Goal: Task Accomplishment & Management: Manage account settings

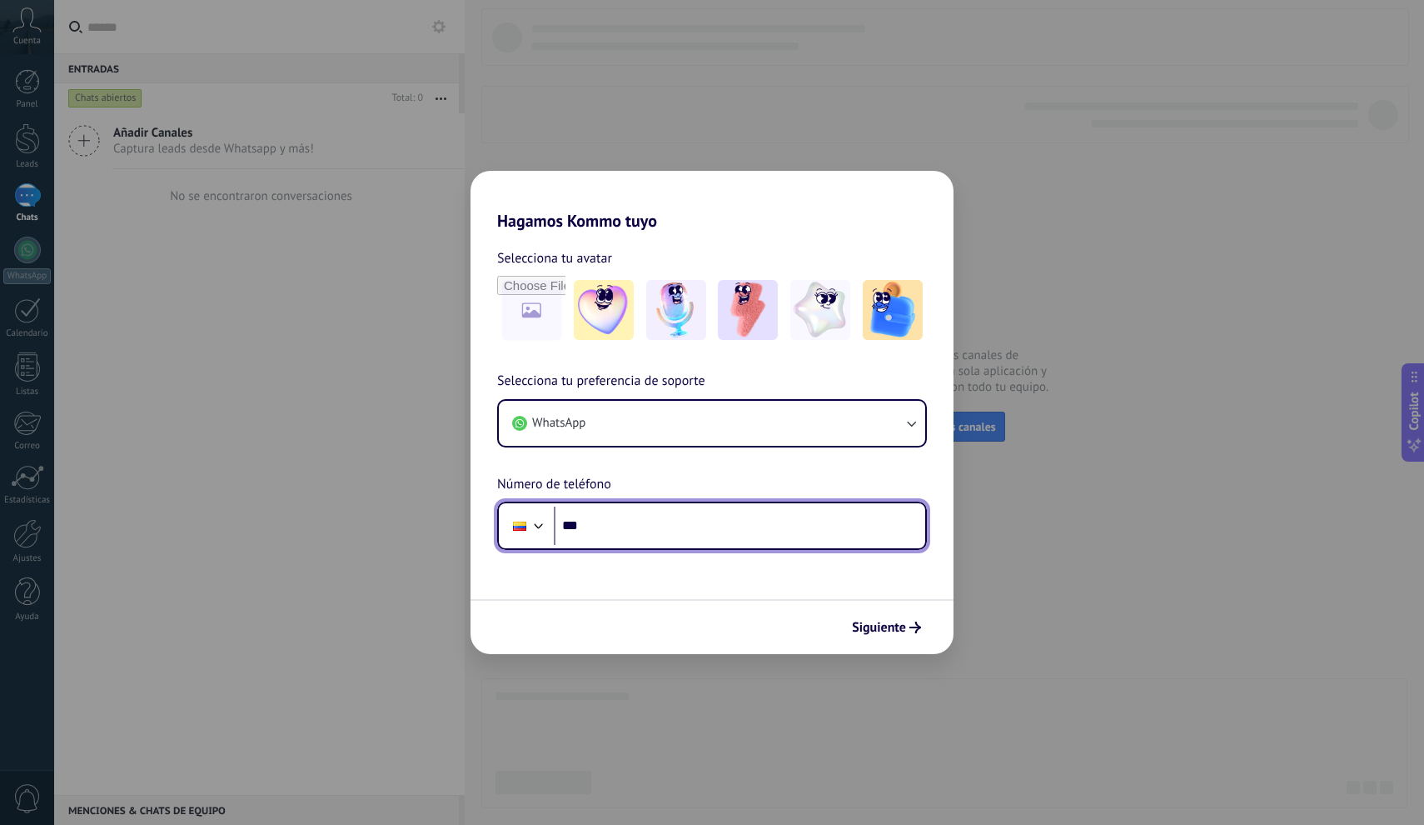
click at [610, 528] on input "***" at bounding box center [739, 525] width 371 height 38
type input "**********"
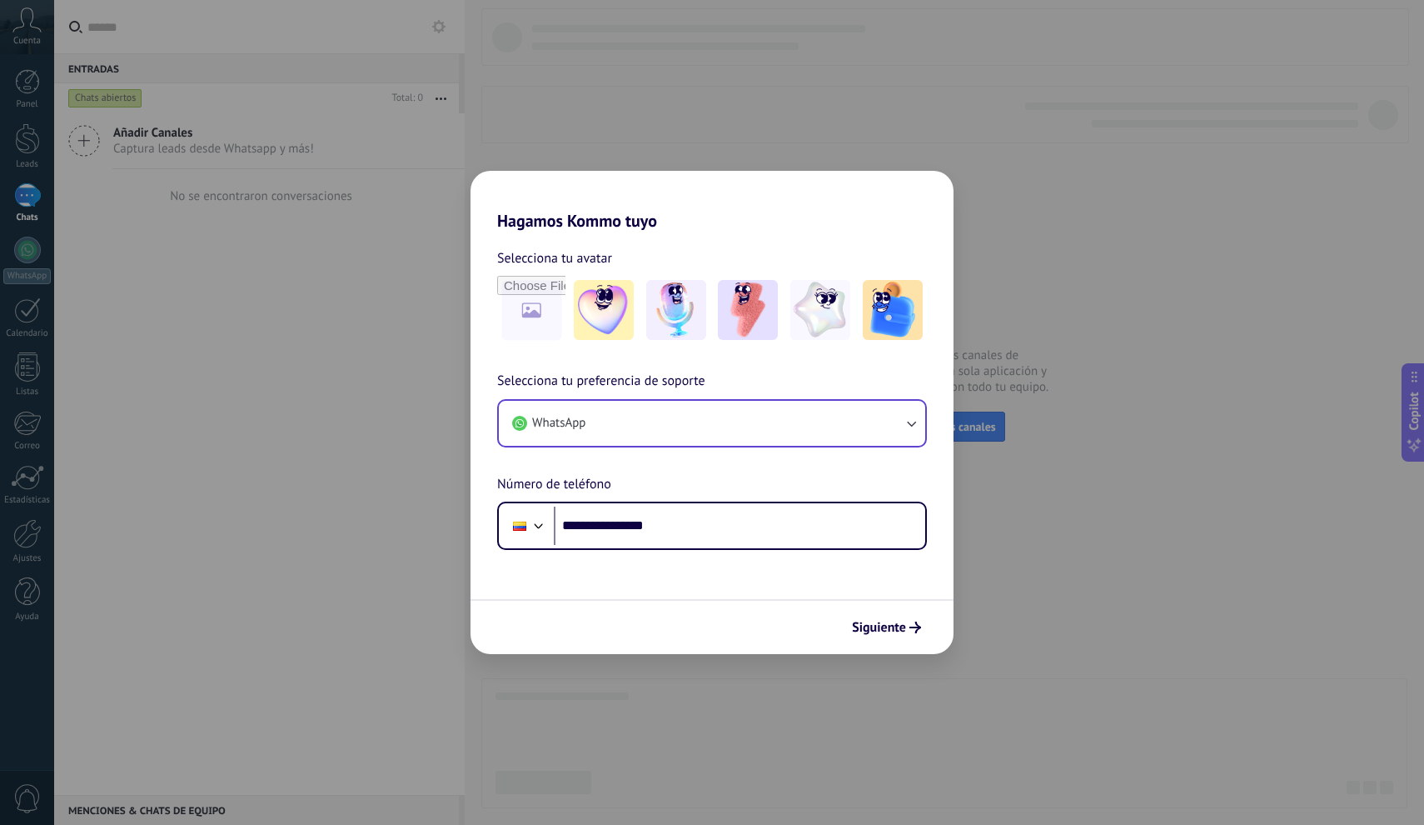
click at [916, 422] on icon "button" at bounding box center [911, 423] width 17 height 17
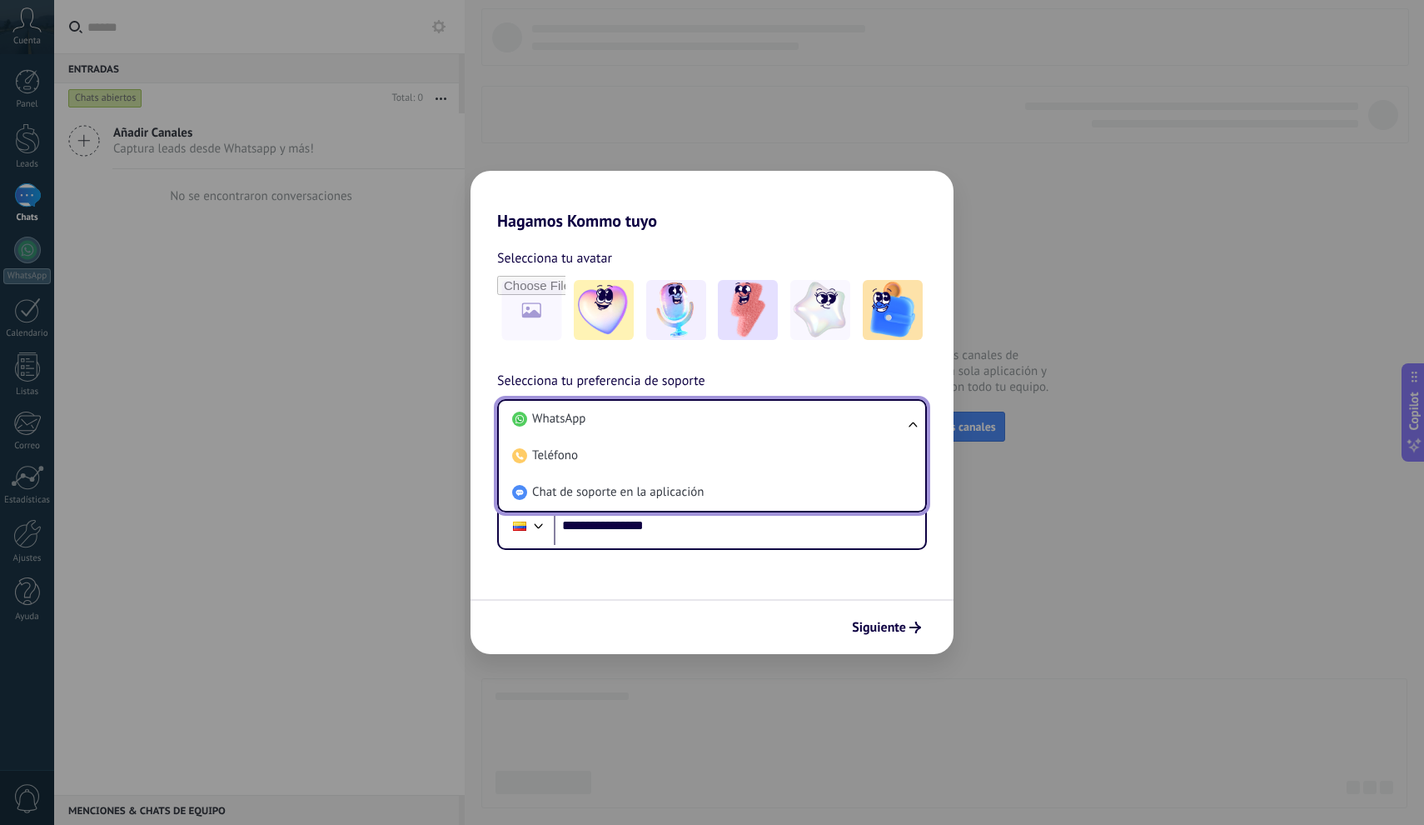
click at [346, 581] on div "**********" at bounding box center [712, 412] width 1424 height 825
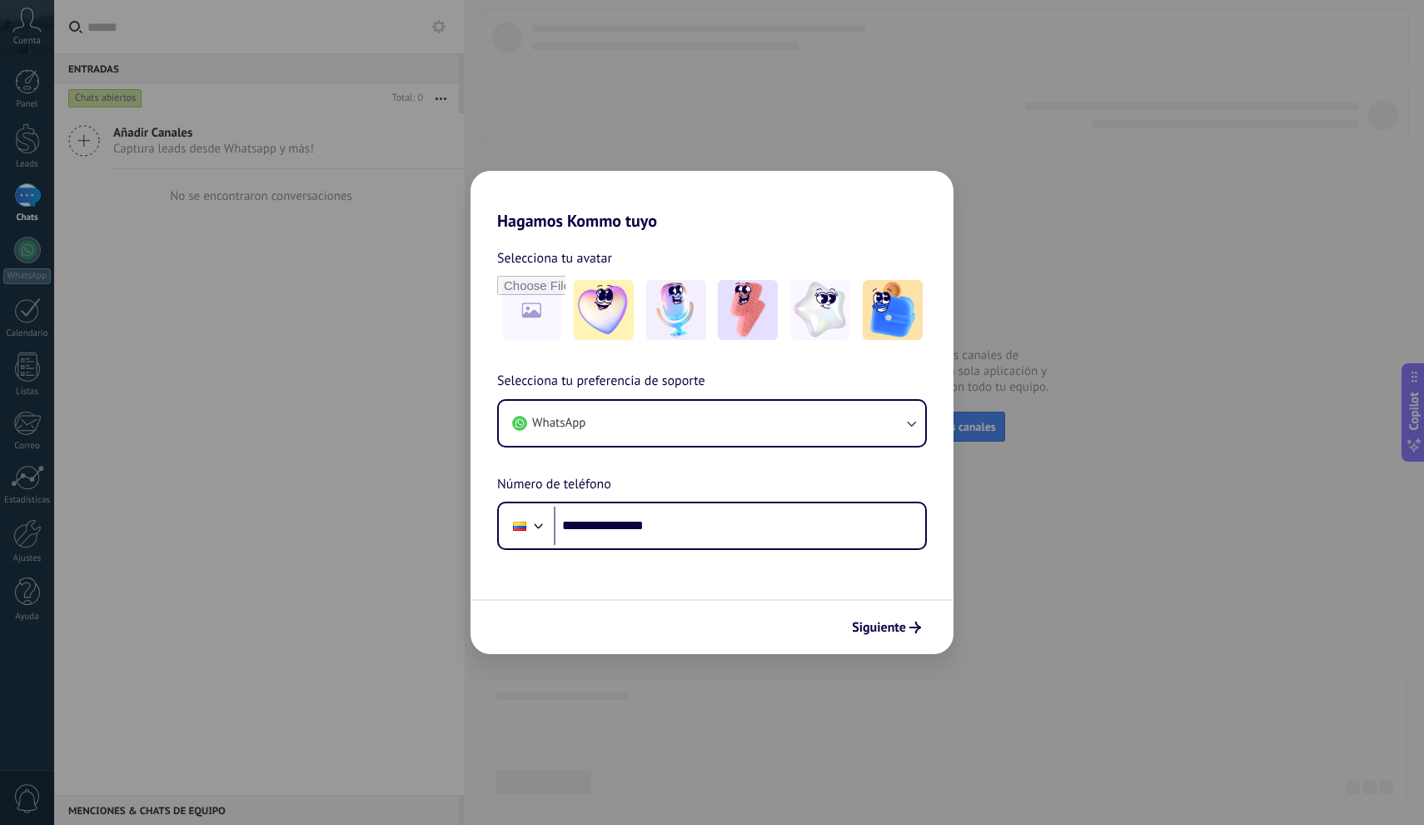
click at [690, 559] on form "**********" at bounding box center [712, 442] width 483 height 423
click at [529, 312] on input "file" at bounding box center [531, 309] width 65 height 65
type input "**********"
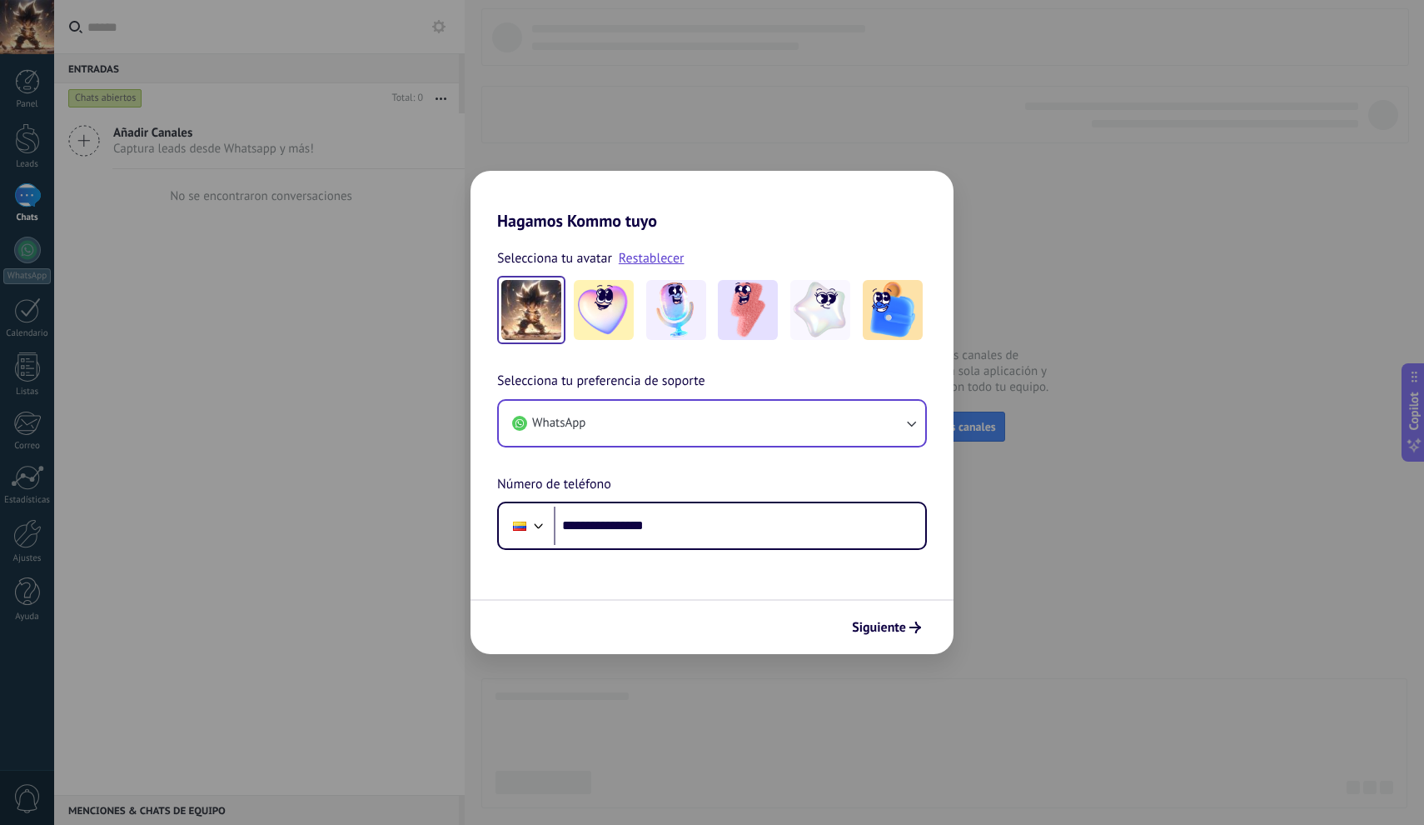
click at [915, 422] on icon "button" at bounding box center [911, 423] width 17 height 17
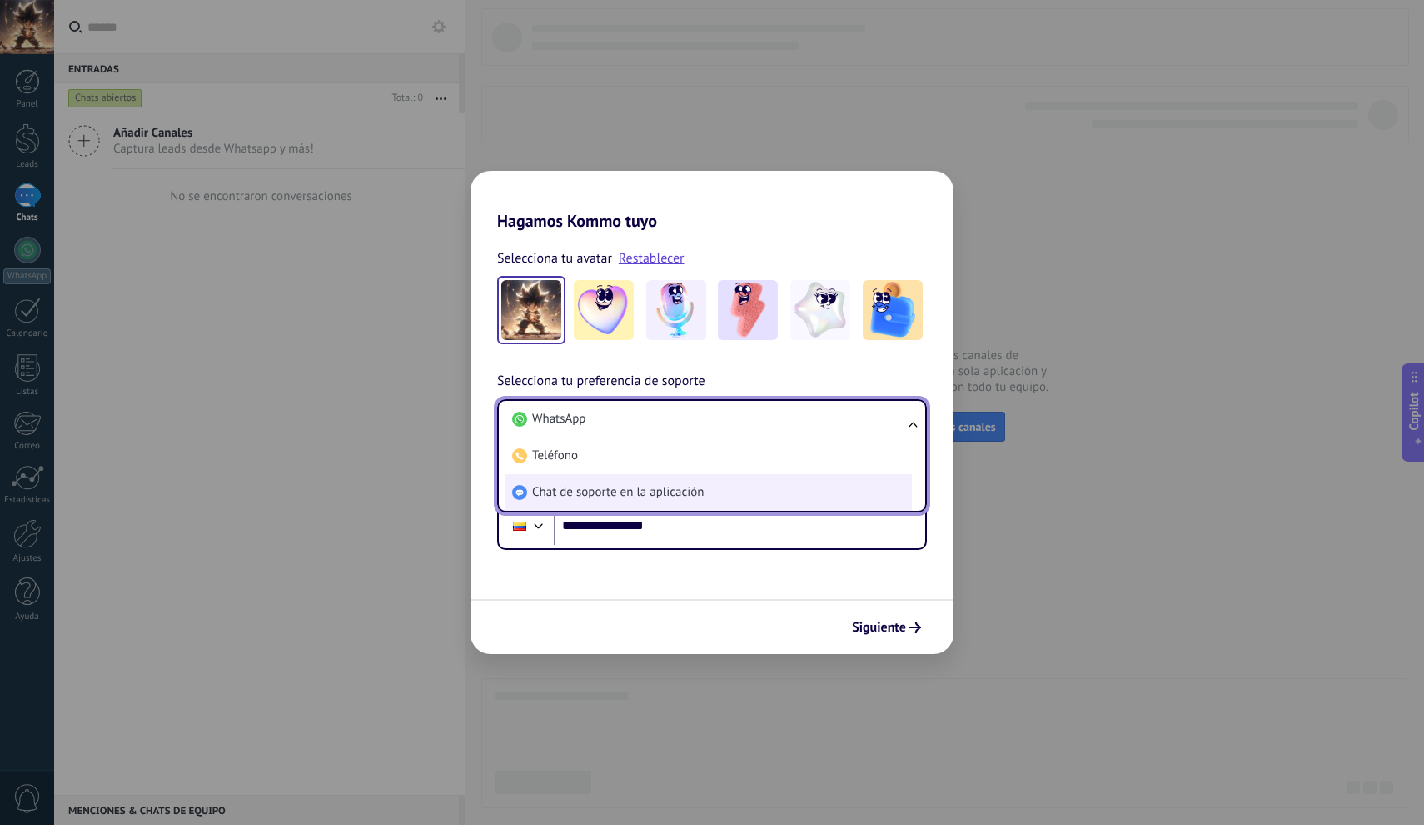
click at [671, 487] on span "Chat de soporte en la aplicación" at bounding box center [618, 492] width 172 height 17
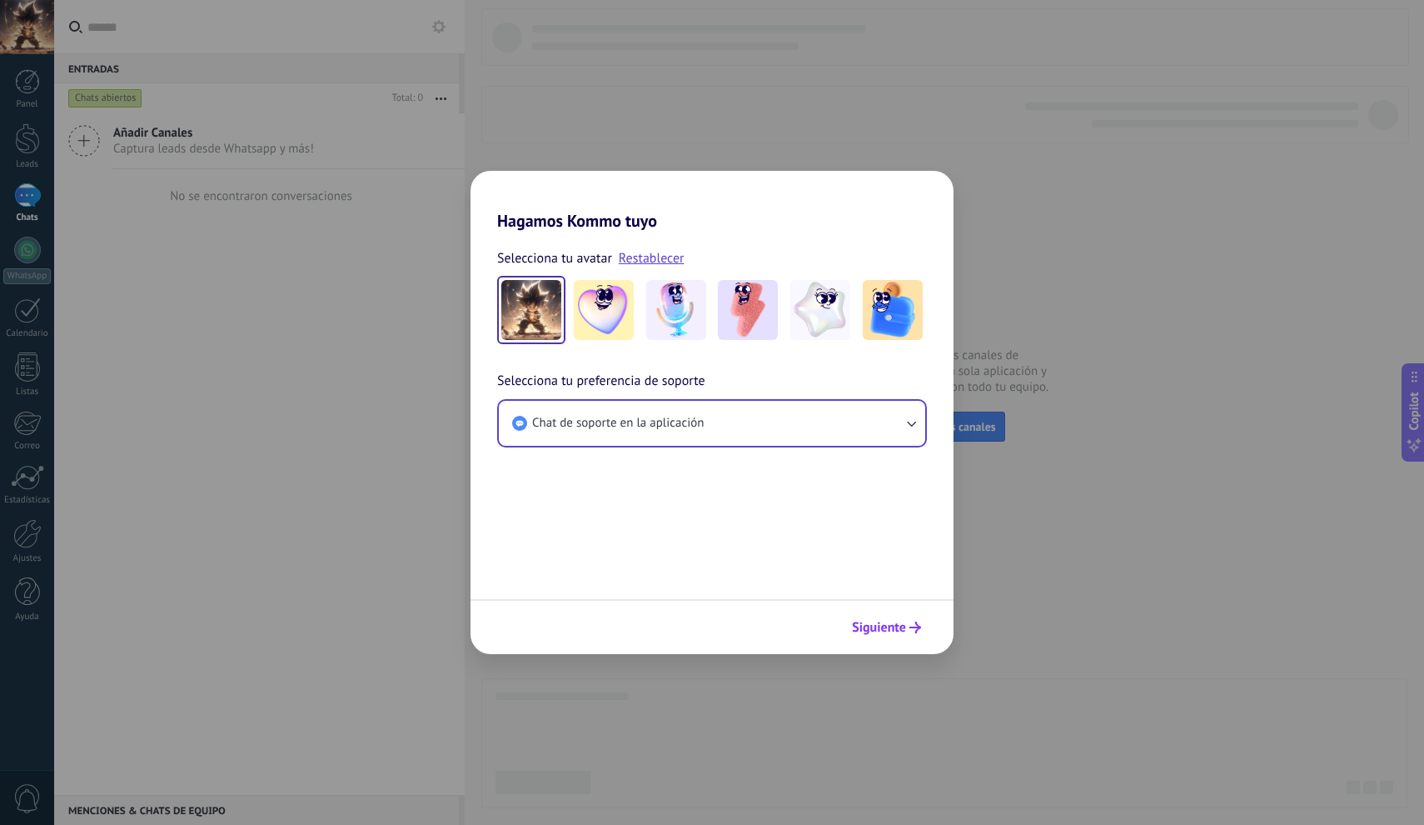
click at [881, 627] on span "Siguiente" at bounding box center [879, 627] width 54 height 12
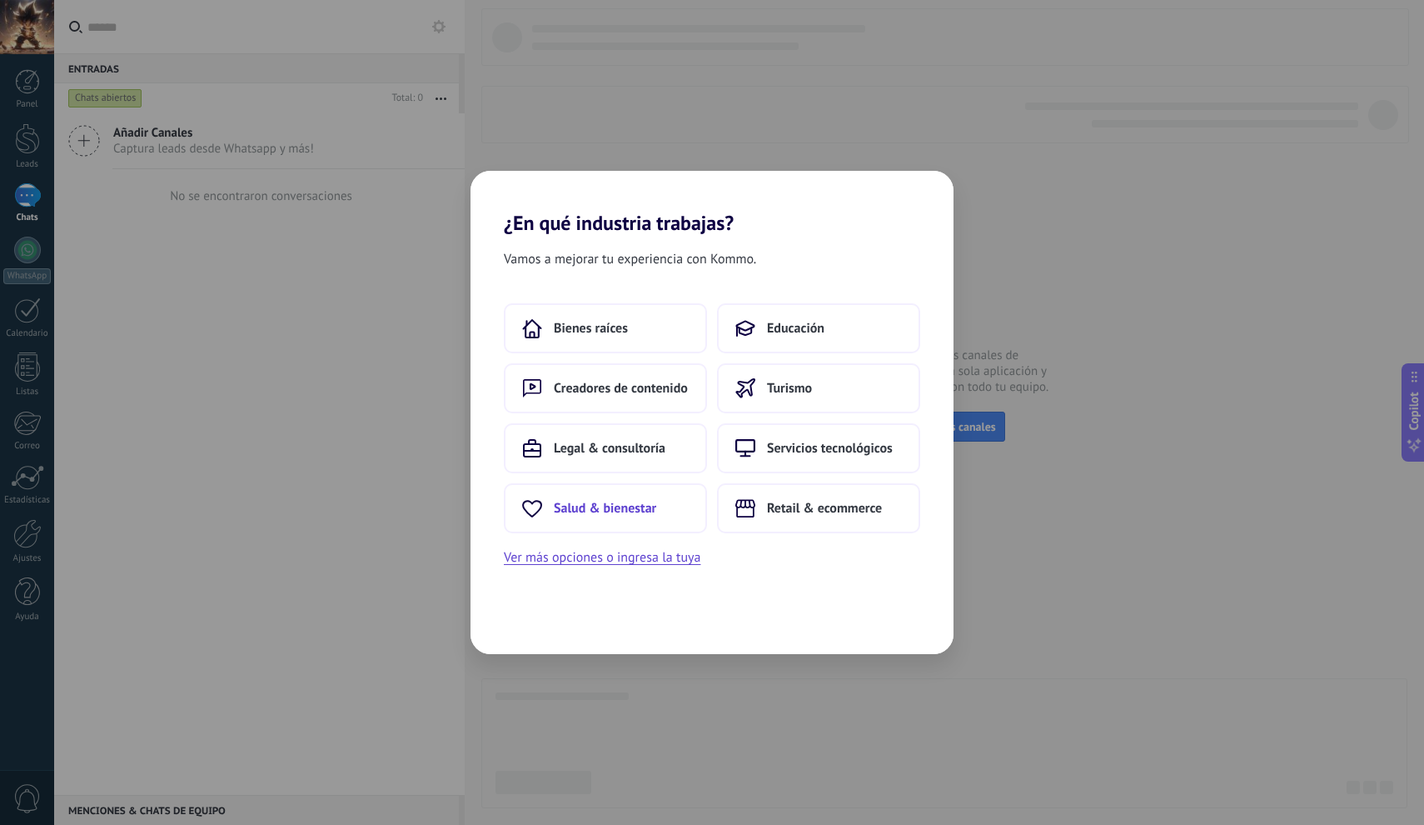
click at [604, 501] on span "Salud & bienestar" at bounding box center [605, 508] width 102 height 17
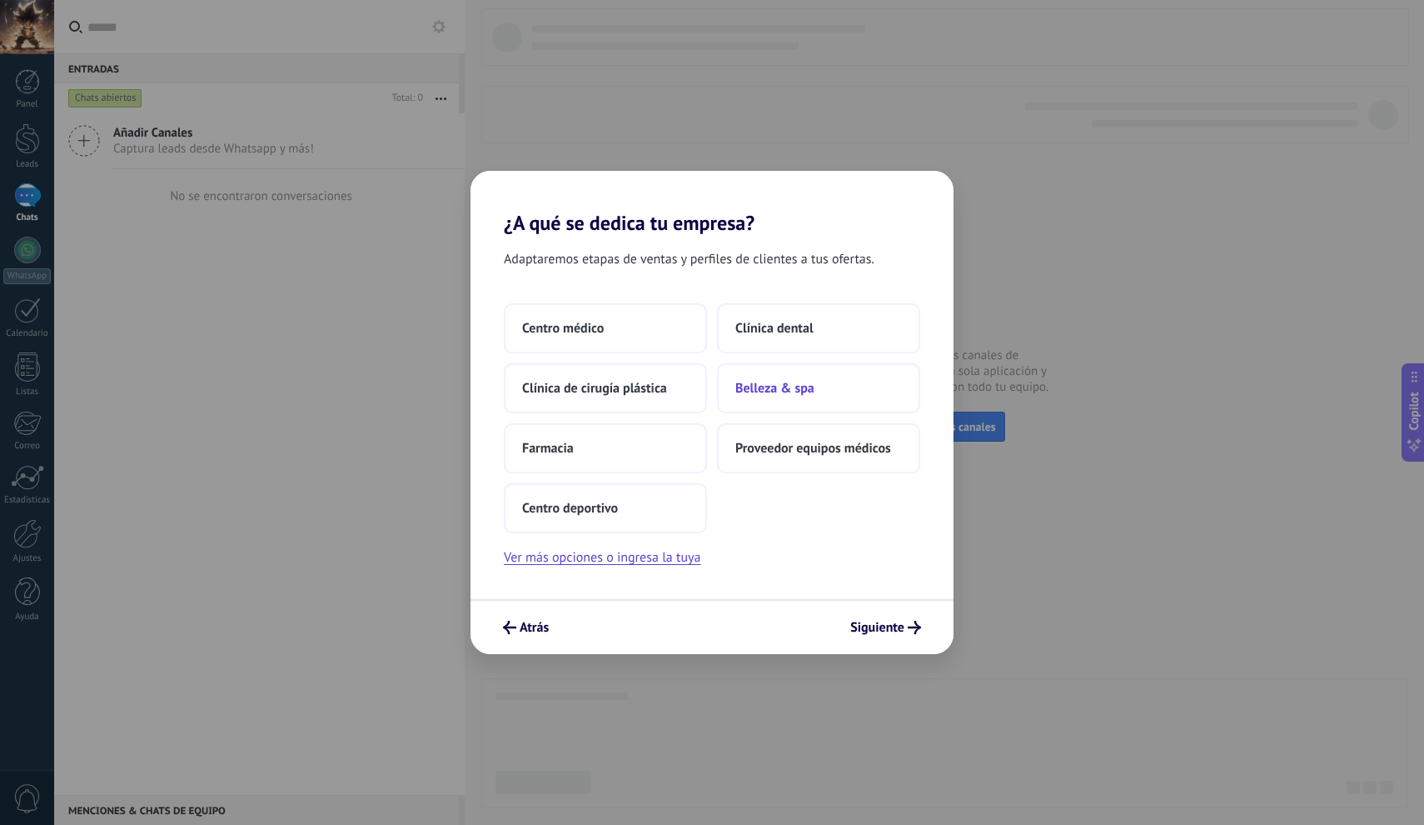
click at [780, 391] on span "Belleza & spa" at bounding box center [774, 388] width 79 height 17
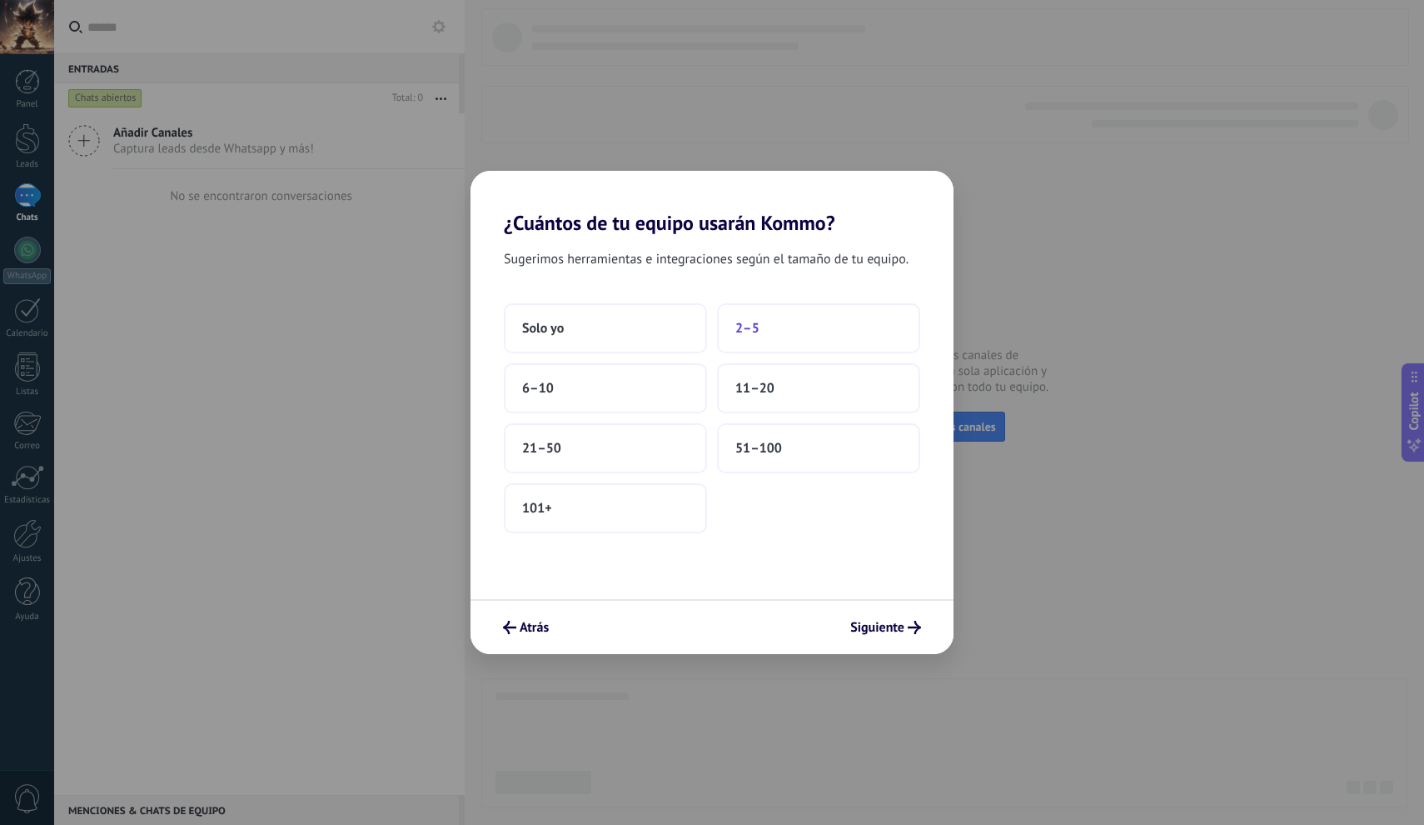
click at [791, 339] on button "2–5" at bounding box center [818, 328] width 203 height 50
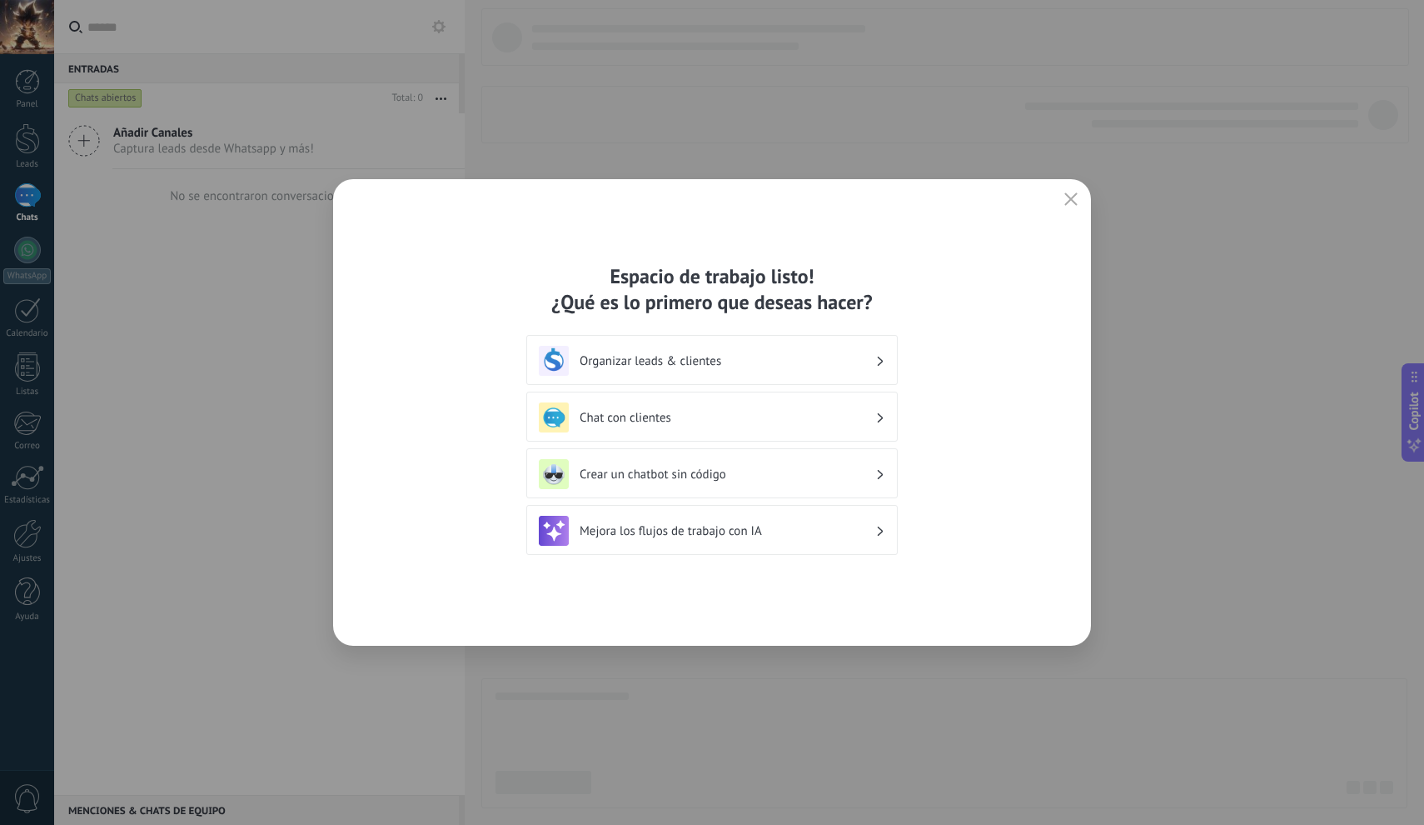
click at [213, 401] on div "Espacio de trabajo listo! ¿Qué es lo primero que deseas hacer? Organizar leads …" at bounding box center [712, 412] width 1424 height 825
click at [1073, 195] on icon "button" at bounding box center [1070, 198] width 13 height 13
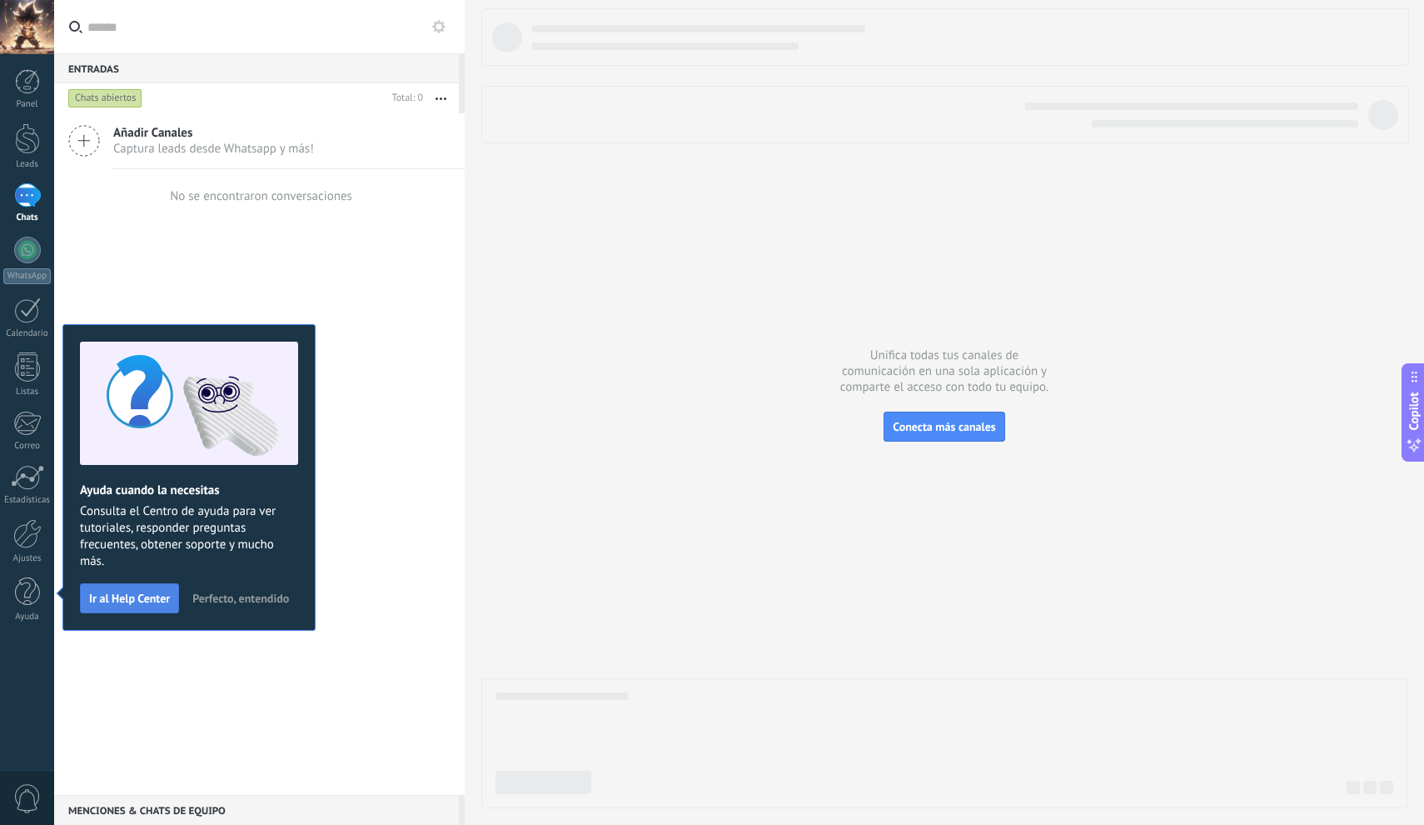
click at [141, 598] on span "Ir al Help Center" at bounding box center [129, 598] width 81 height 12
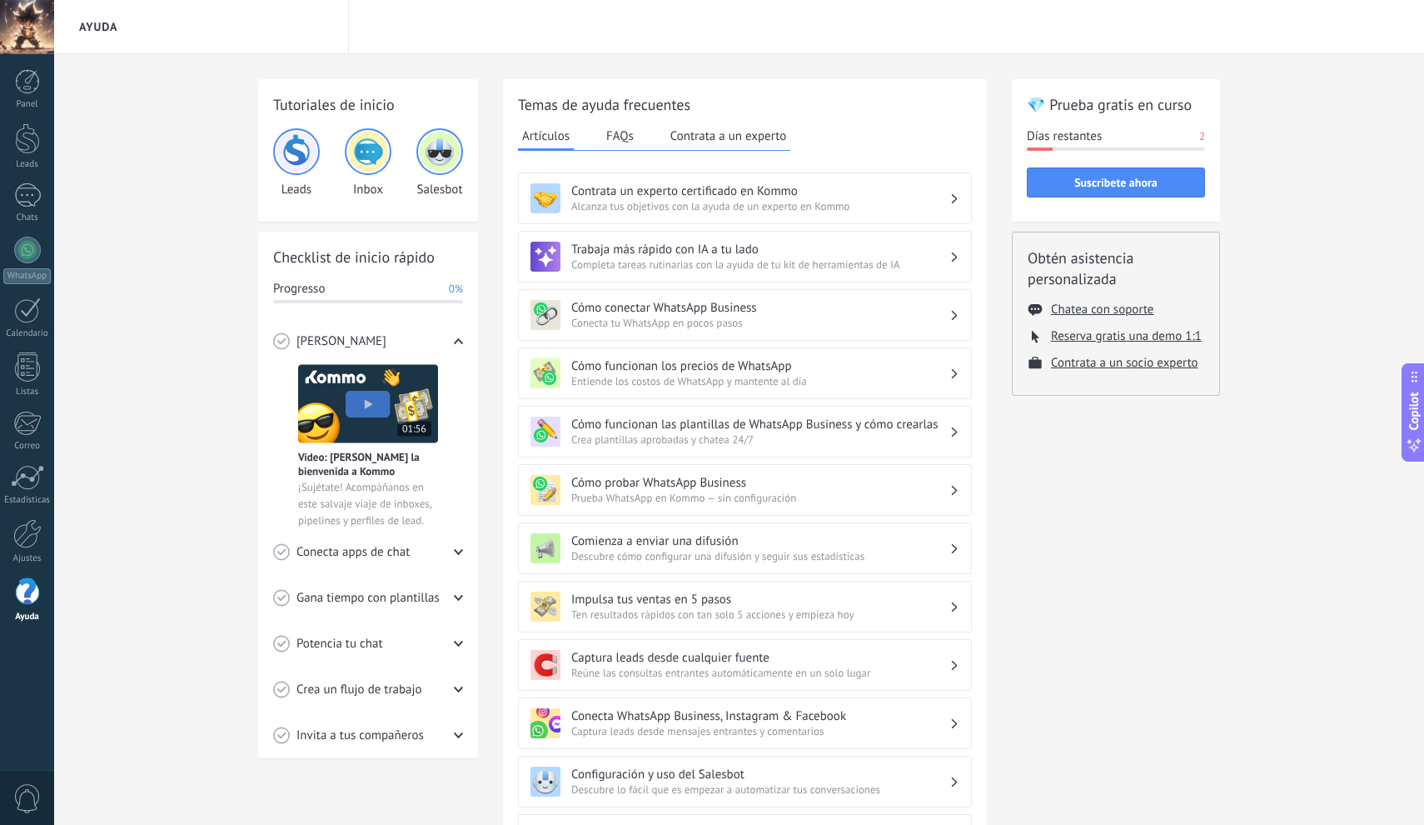
click at [953, 199] on icon at bounding box center [955, 198] width 6 height 10
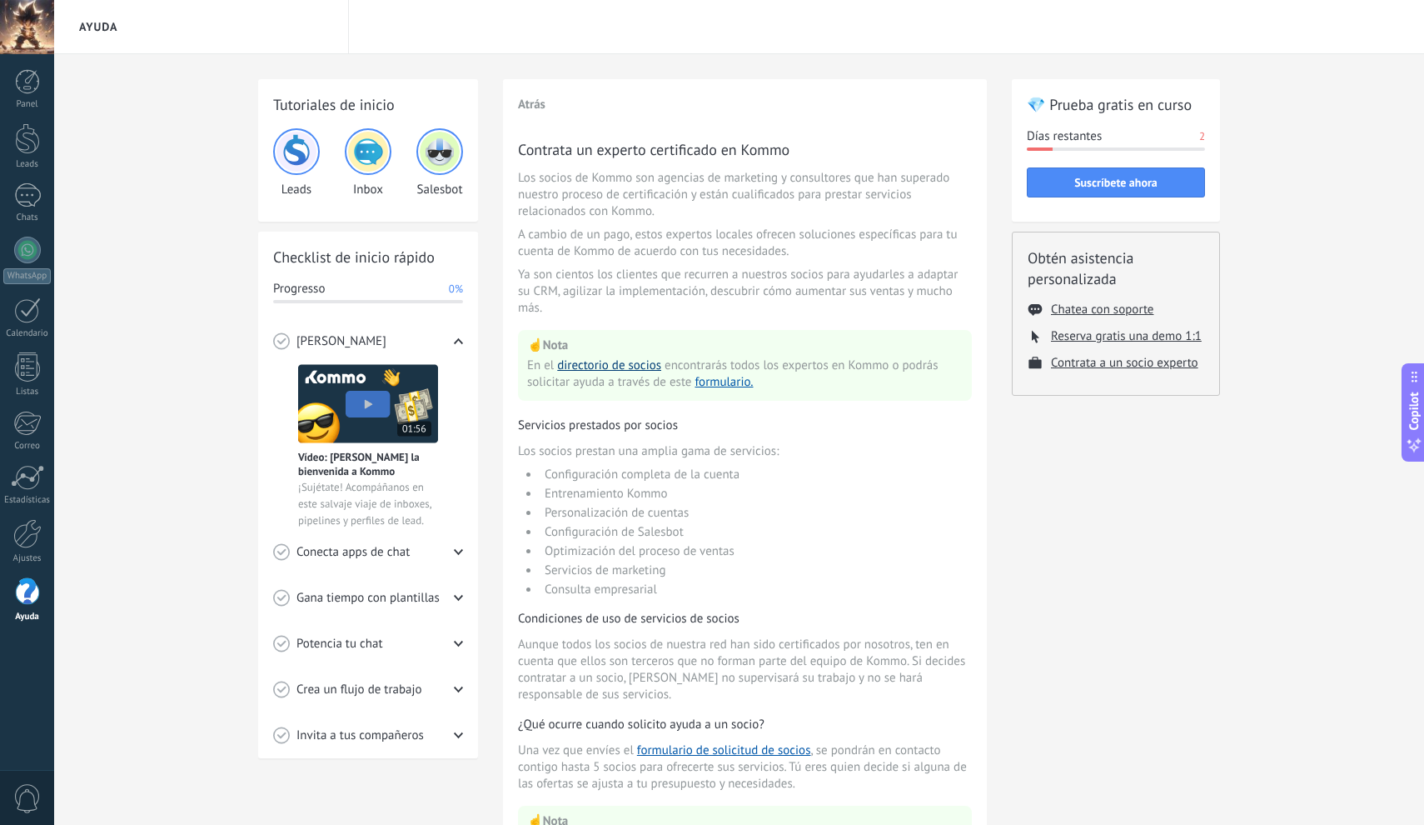
click at [615, 368] on link "directorio de socios" at bounding box center [609, 365] width 104 height 16
click at [368, 407] on img at bounding box center [368, 403] width 140 height 79
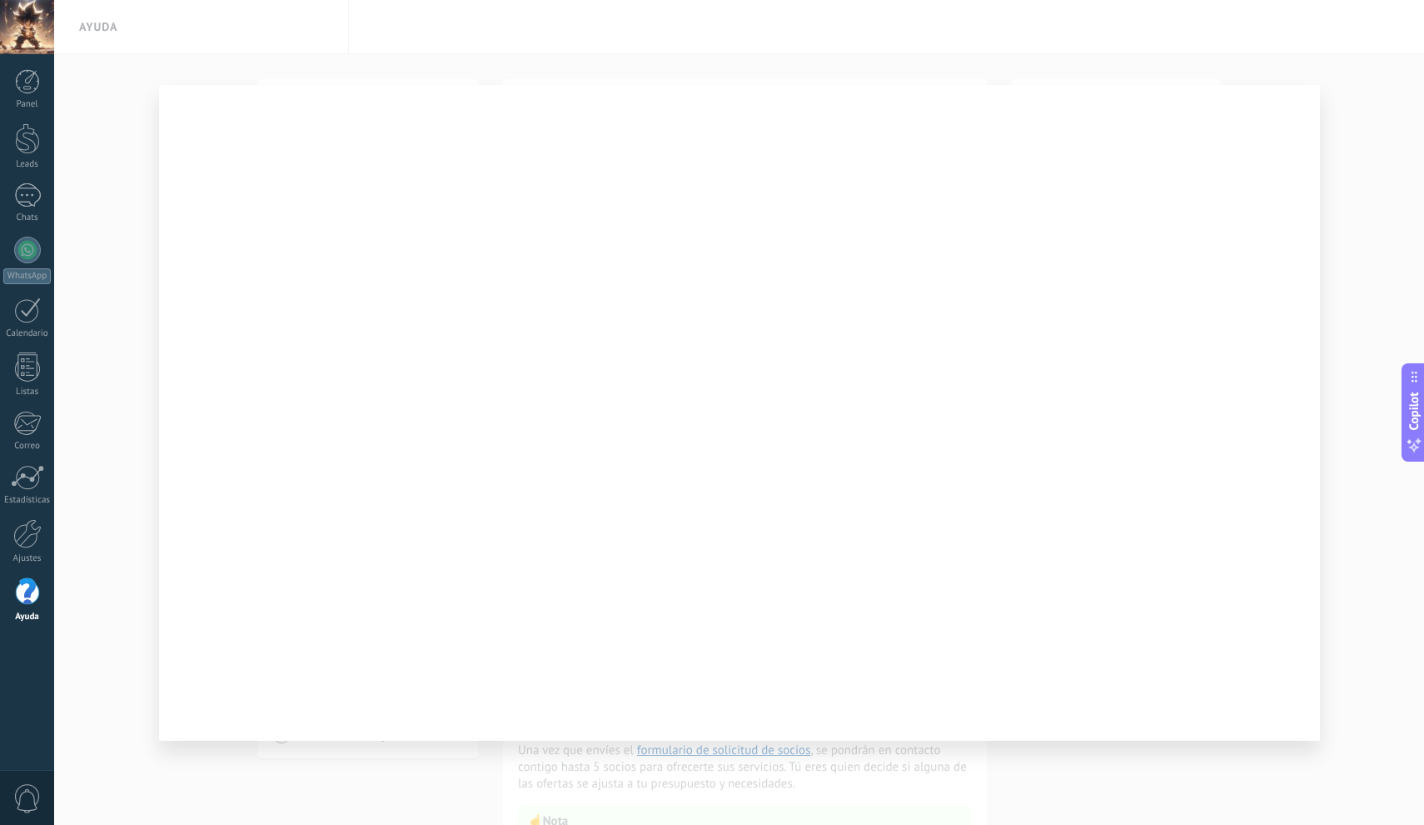
click at [124, 107] on div at bounding box center [739, 412] width 1370 height 825
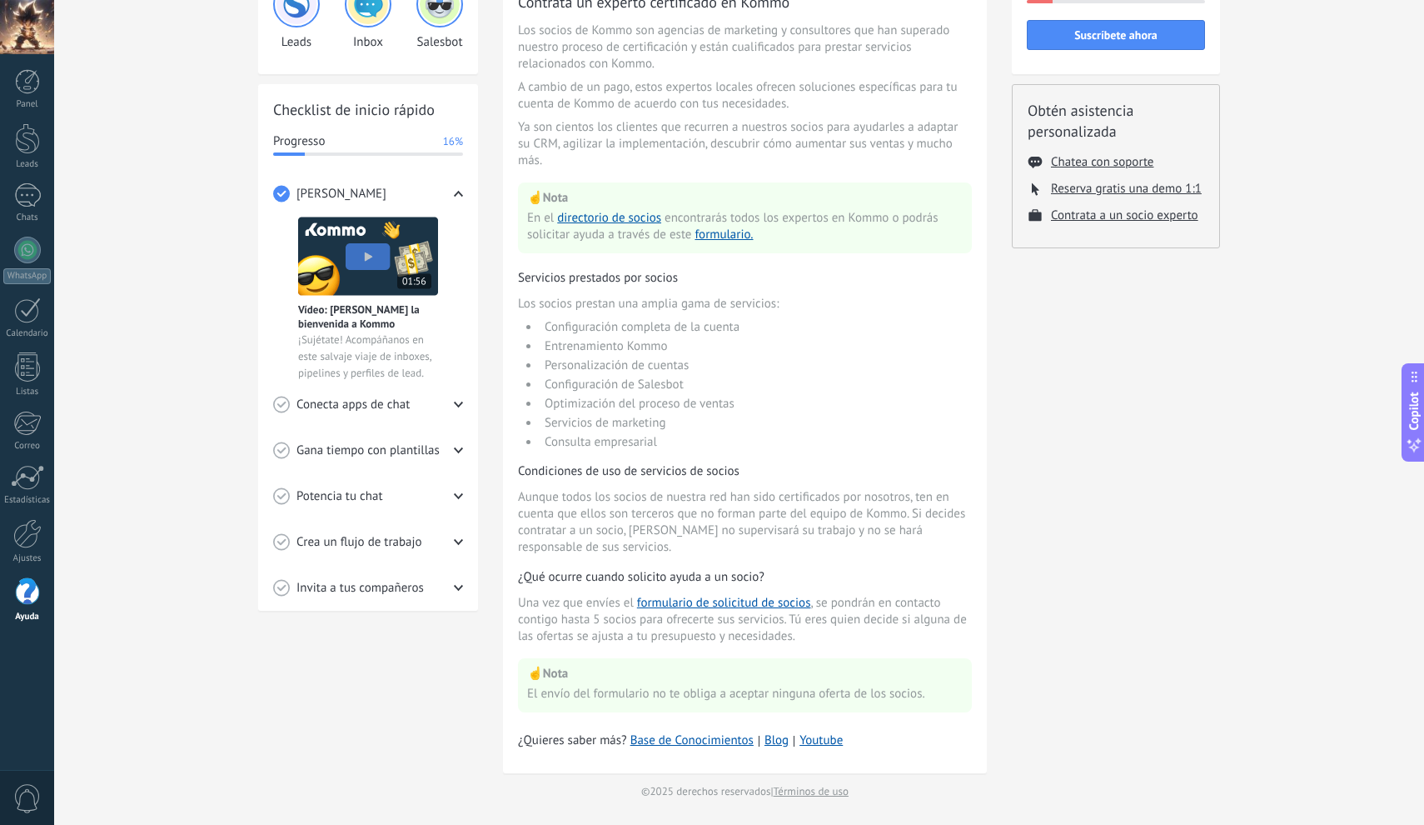
scroll to position [154, 0]
click at [460, 400] on icon at bounding box center [458, 404] width 9 height 9
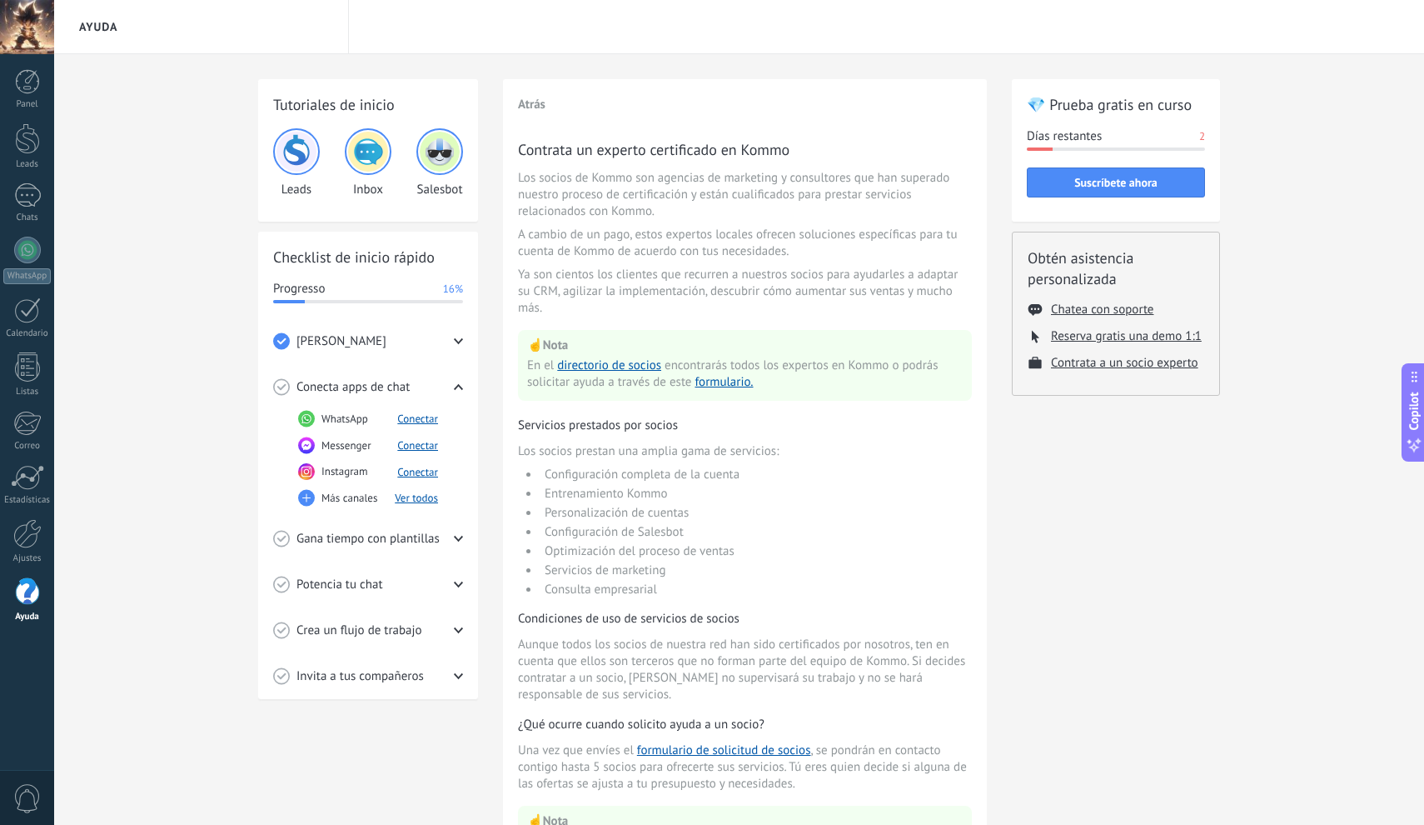
scroll to position [0, 0]
click at [22, 141] on div at bounding box center [27, 138] width 25 height 31
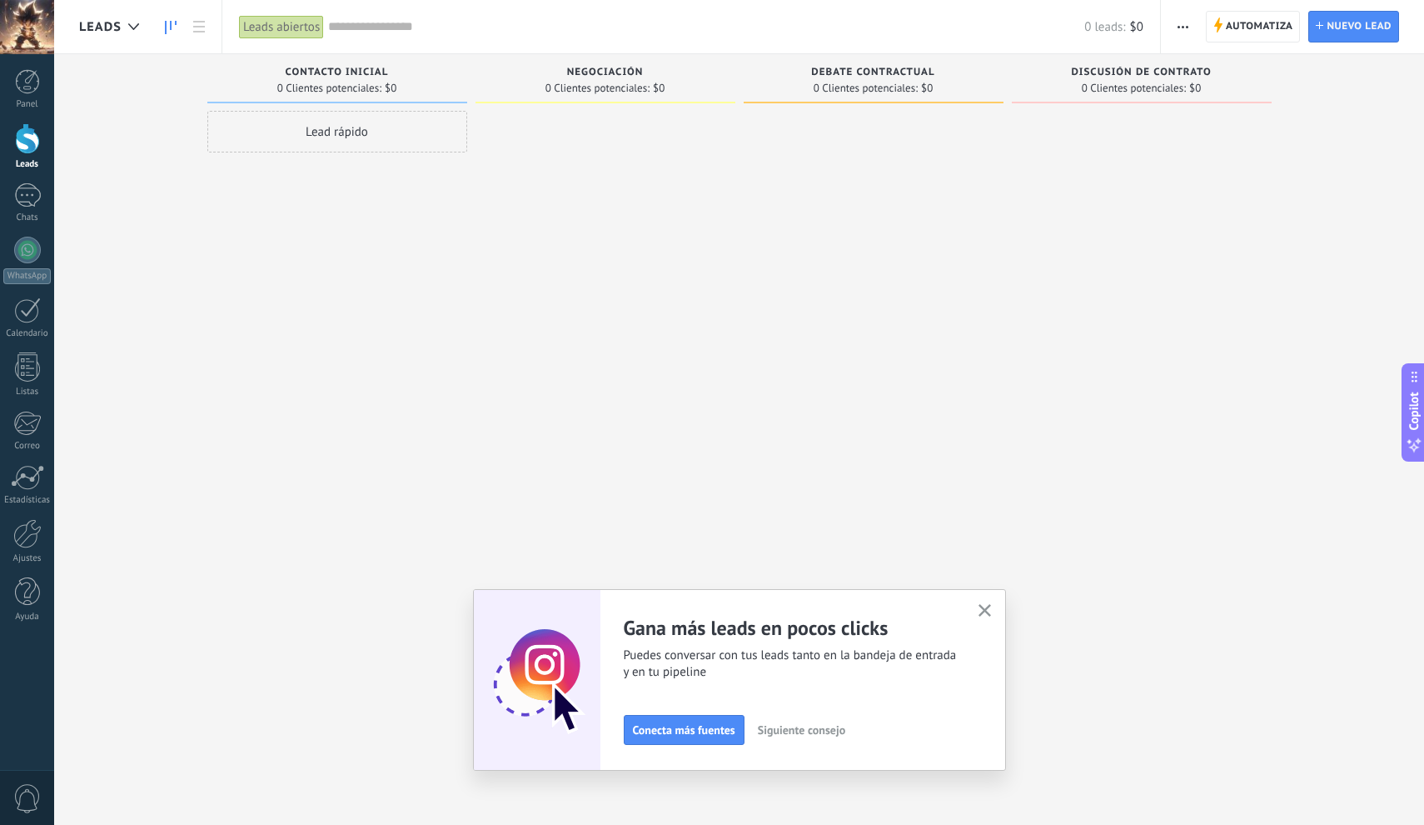
click at [1188, 27] on use "button" at bounding box center [1183, 27] width 11 height 2
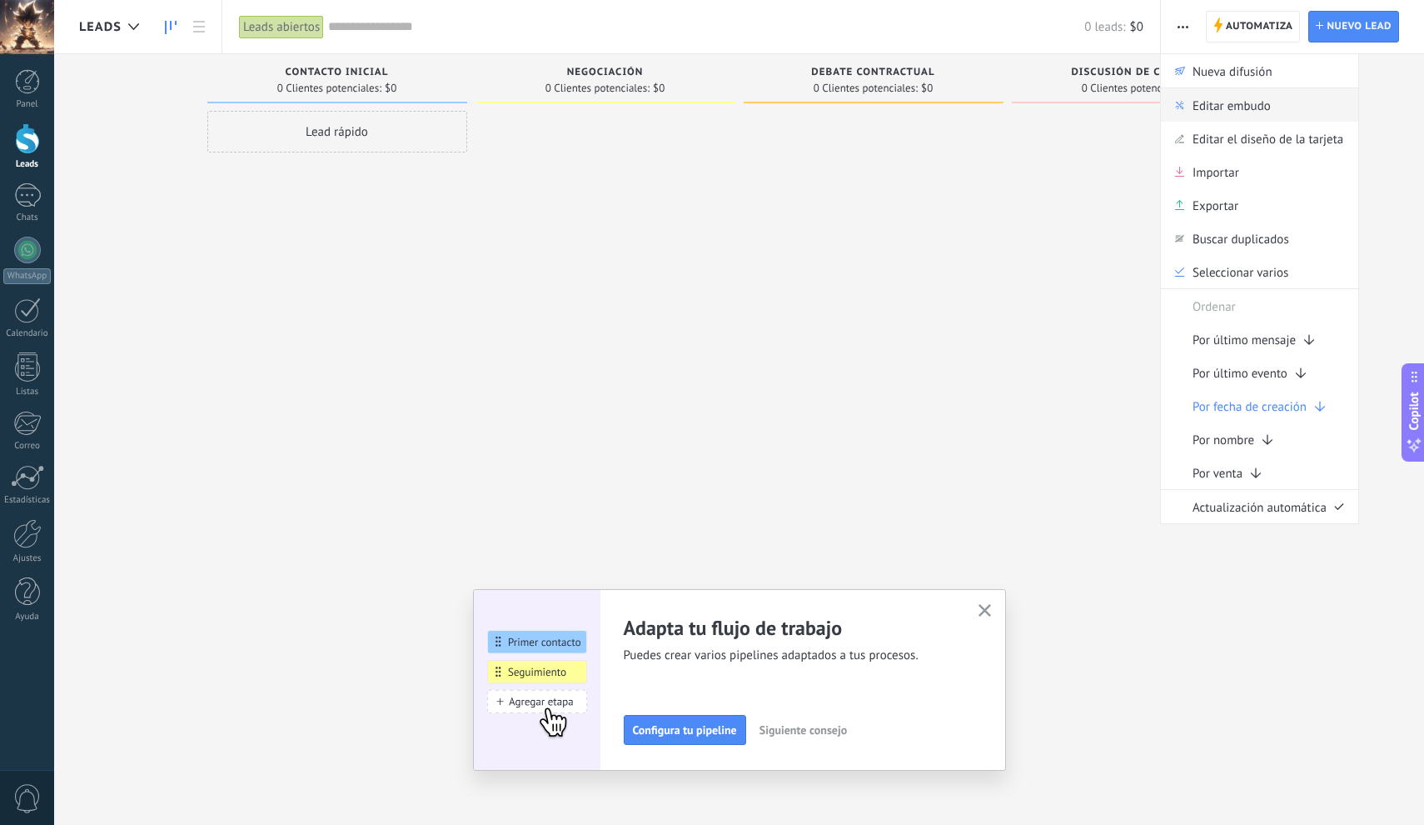
click at [1226, 105] on span "Editar embudo" at bounding box center [1232, 104] width 78 height 33
